Goal: Information Seeking & Learning: Learn about a topic

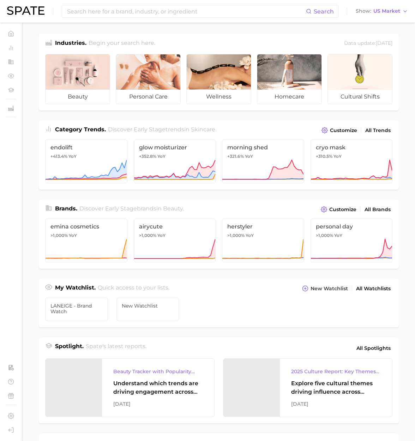
click at [256, 301] on ul "LANEIGE - Brand watch New Watchlist" at bounding box center [219, 311] width 360 height 34
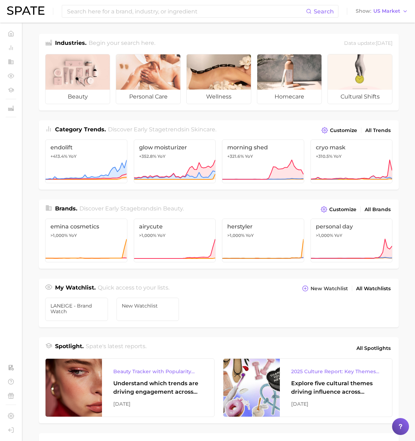
click at [258, 309] on ul "LANEIGE - Brand watch New Watchlist" at bounding box center [219, 311] width 360 height 34
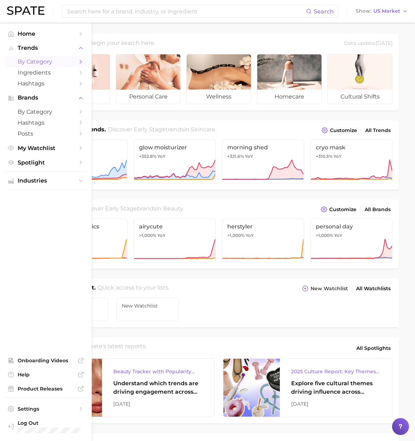
click at [50, 64] on span "by Category" at bounding box center [46, 61] width 57 height 7
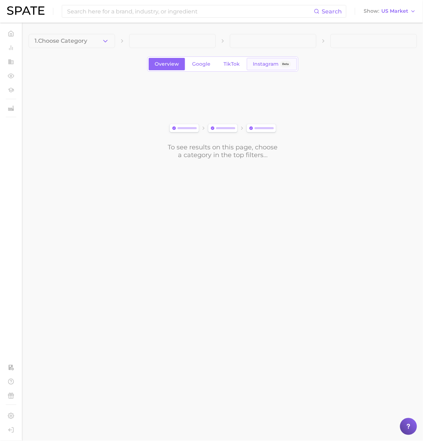
click at [272, 66] on span "Instagram" at bounding box center [266, 64] width 26 height 6
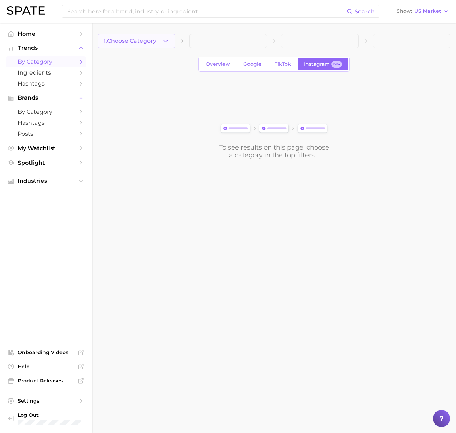
click at [145, 42] on span "1. Choose Category" at bounding box center [130, 41] width 53 height 6
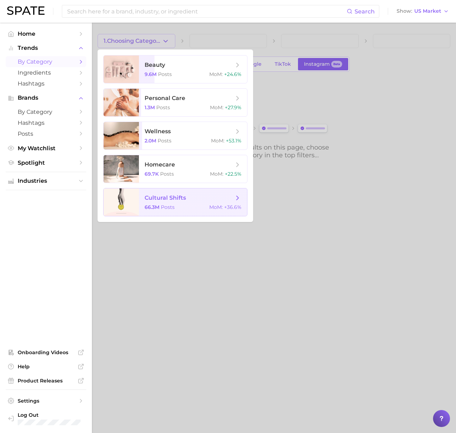
click at [189, 197] on span "cultural shifts" at bounding box center [188, 198] width 89 height 8
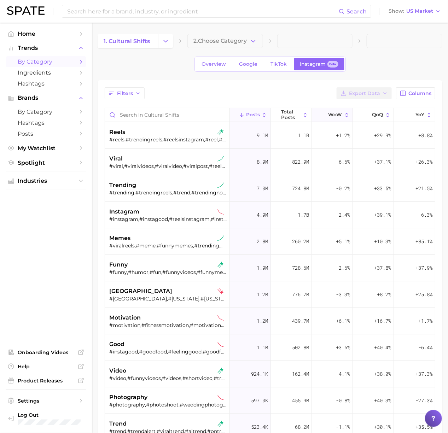
click at [329, 116] on span "WoW" at bounding box center [335, 115] width 14 height 6
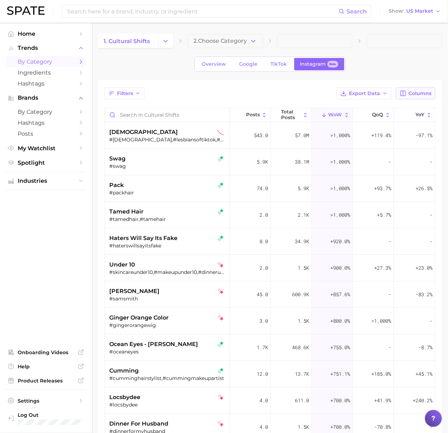
click at [416, 94] on span "Columns" at bounding box center [419, 93] width 23 height 6
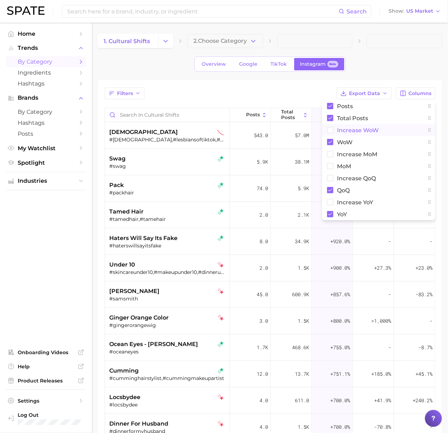
click at [366, 125] on button "Increase WoW" at bounding box center [378, 130] width 113 height 12
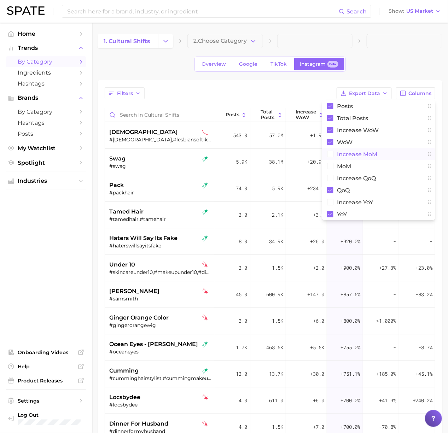
click at [362, 153] on span "Increase MoM" at bounding box center [357, 154] width 40 height 6
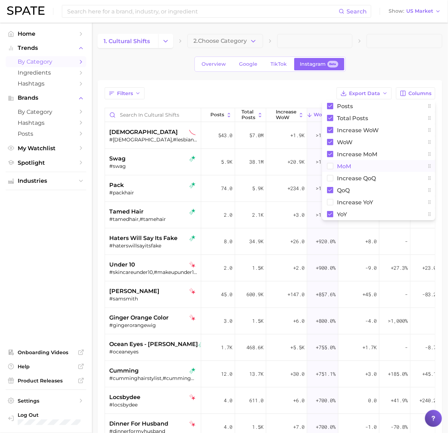
click at [347, 165] on span "MoM" at bounding box center [344, 166] width 14 height 6
click at [273, 86] on div "Filters Export Data Columns Posts Total Posts Increase WoW WoW Increase MoM MoM…" at bounding box center [270, 313] width 344 height 467
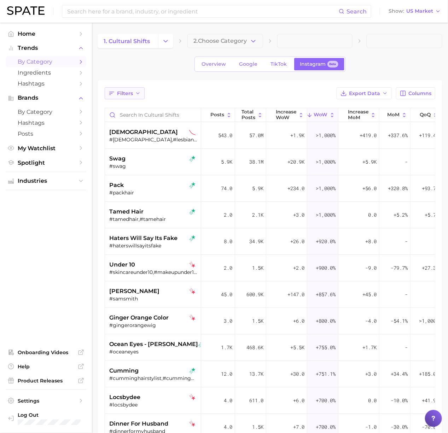
click at [119, 95] on span "Filters" at bounding box center [125, 93] width 16 height 6
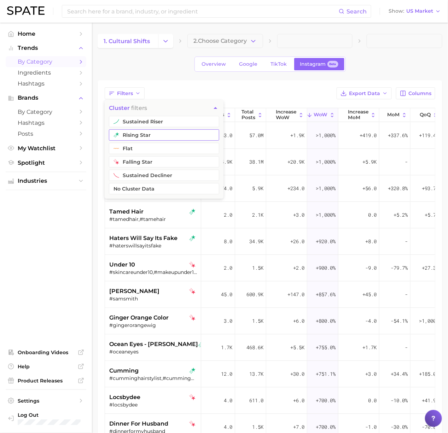
click at [151, 135] on button "rising star" at bounding box center [164, 134] width 110 height 11
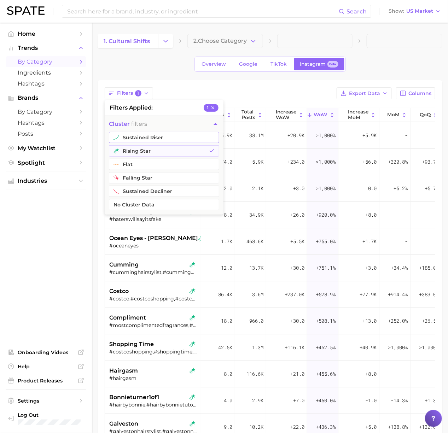
click at [157, 137] on button "sustained riser" at bounding box center [164, 137] width 110 height 11
click at [257, 90] on div "Filters 2 filters applied 2 cluster filters sustained riser rising star flat fa…" at bounding box center [270, 93] width 330 height 12
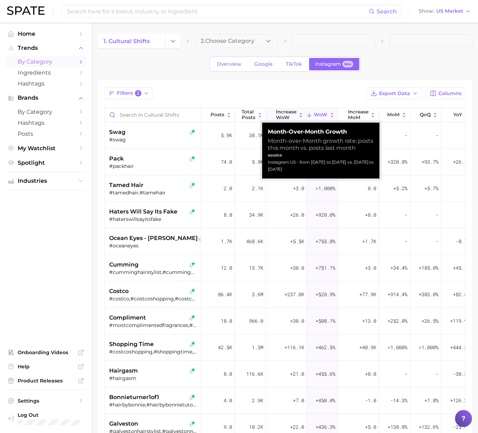
click at [285, 113] on span "Increase WoW" at bounding box center [286, 114] width 20 height 11
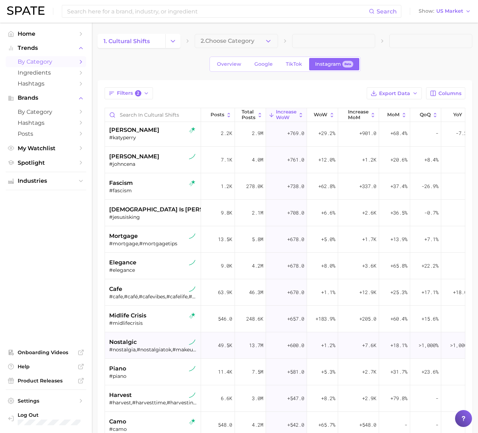
scroll to position [1821, 0]
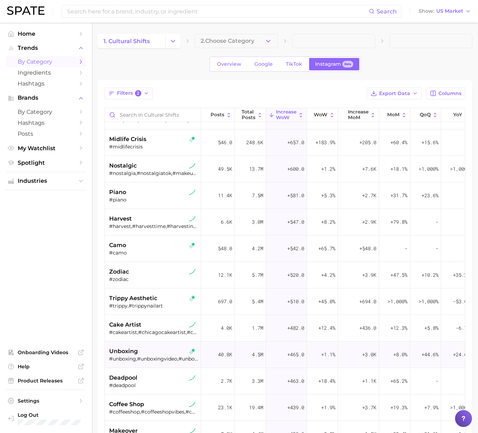
drag, startPoint x: 95, startPoint y: 366, endPoint x: 155, endPoint y: 346, distance: 62.7
click at [95, 366] on main "1. cultural shifts 2. Choose Category Overview Google TikTok Instagram Beta Fil…" at bounding box center [285, 303] width 386 height 560
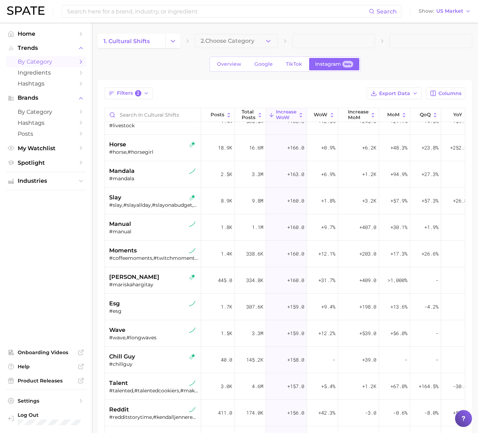
scroll to position [4071, 0]
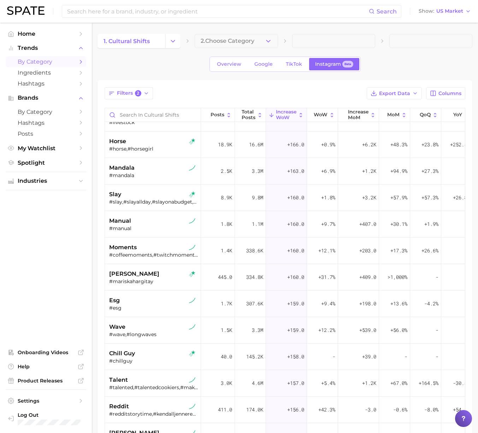
drag, startPoint x: 132, startPoint y: 86, endPoint x: 131, endPoint y: 90, distance: 4.6
click at [132, 86] on div "Filters 2 Export Data Columns Posts Total Posts Increase WoW WoW Increase MoM M…" at bounding box center [285, 313] width 375 height 467
click at [131, 90] on span "Filters 2" at bounding box center [129, 93] width 24 height 6
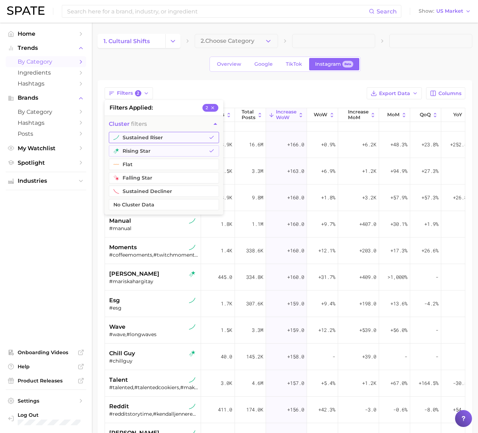
click at [152, 139] on button "sustained riser" at bounding box center [164, 137] width 110 height 11
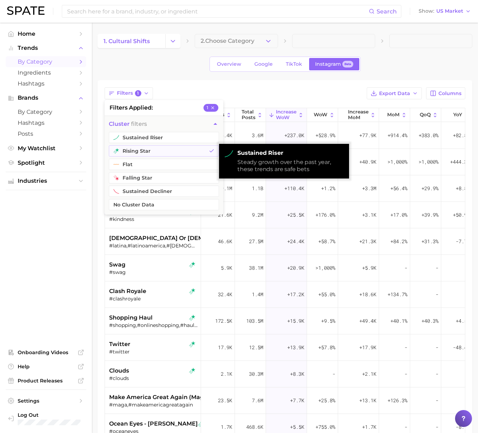
click at [175, 57] on div "Overview Google TikTok Instagram Beta" at bounding box center [285, 64] width 375 height 15
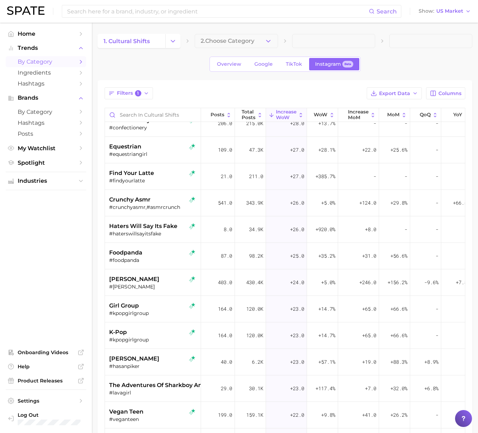
scroll to position [3956, 0]
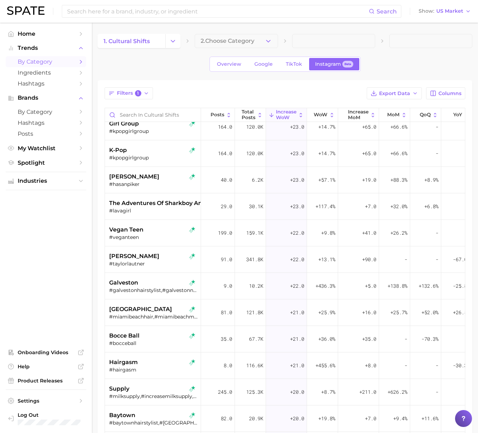
click at [226, 85] on div "Filters 1 Export Data Columns Posts Total Posts Increase WoW WoW Increase MoM M…" at bounding box center [285, 313] width 375 height 467
click at [359, 113] on span "Increase MoM" at bounding box center [358, 114] width 20 height 11
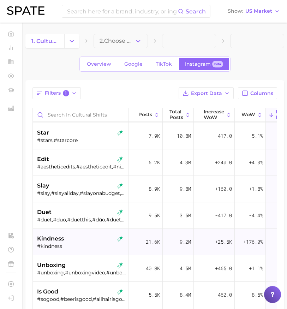
scroll to position [1589, 0]
